Goal: Task Accomplishment & Management: Complete application form

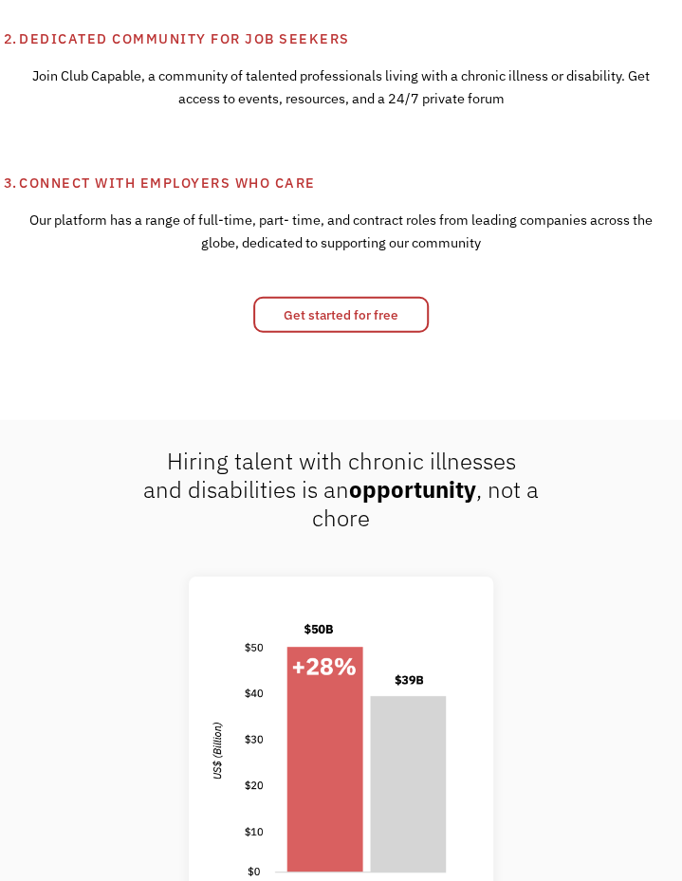
scroll to position [1234, 0]
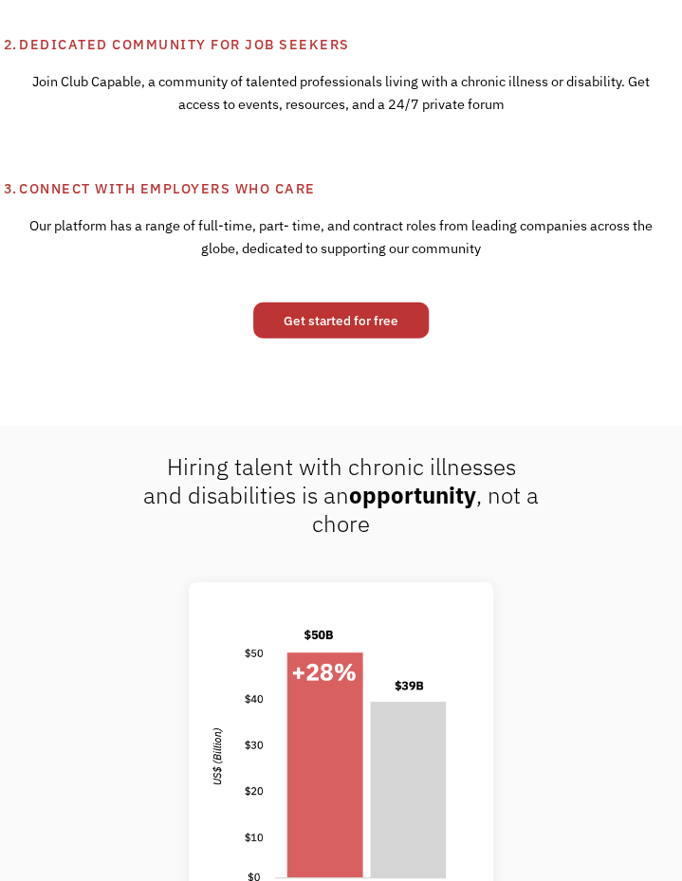
click at [313, 336] on link "Get started for free" at bounding box center [341, 321] width 176 height 36
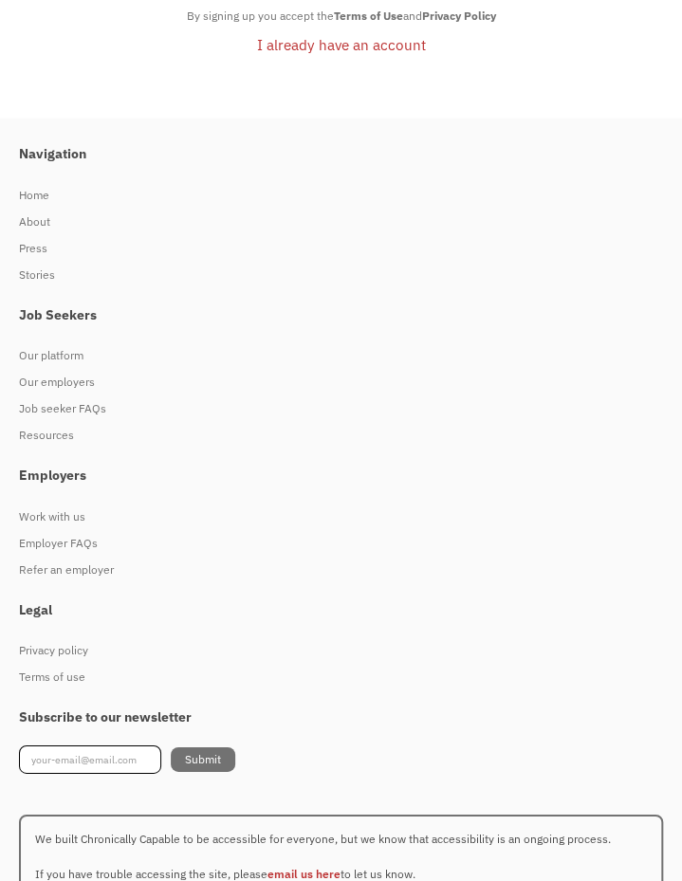
scroll to position [1238, 0]
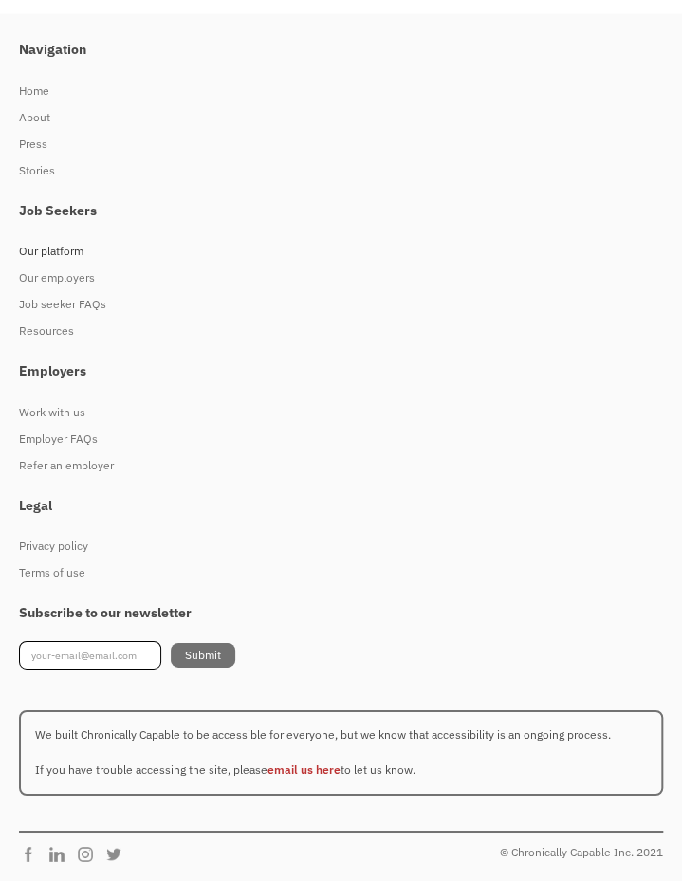
click at [23, 250] on div "Our platform" at bounding box center [331, 251] width 625 height 23
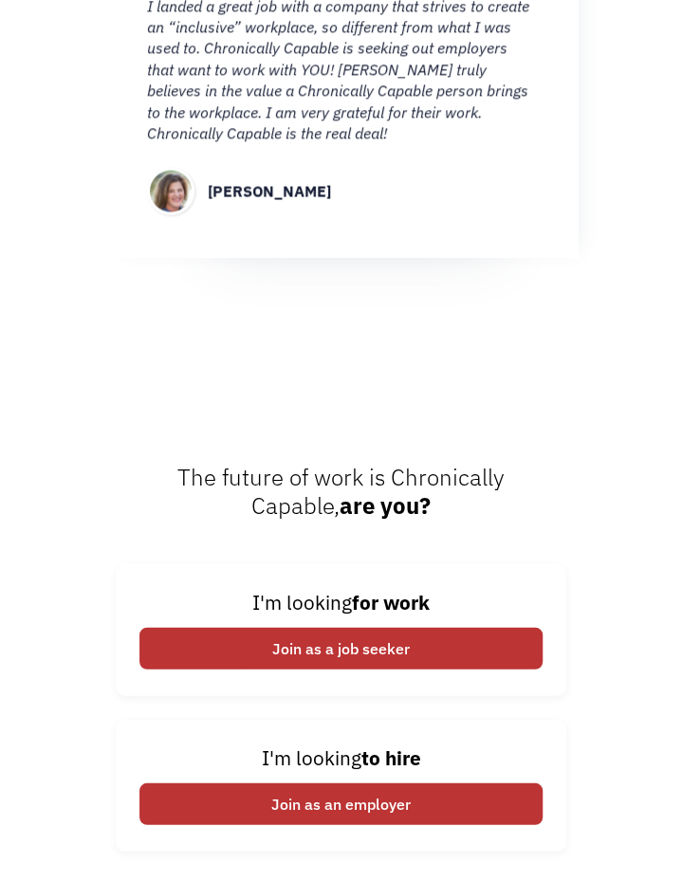
scroll to position [2937, 0]
